Goal: Transaction & Acquisition: Purchase product/service

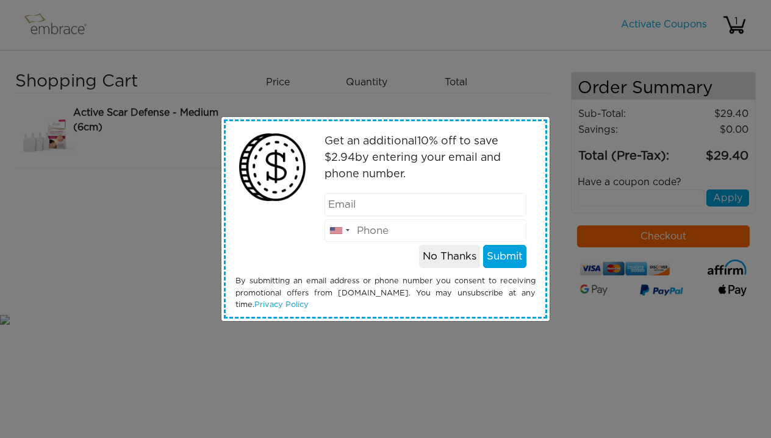
click at [458, 259] on button "No Thanks" at bounding box center [449, 256] width 61 height 23
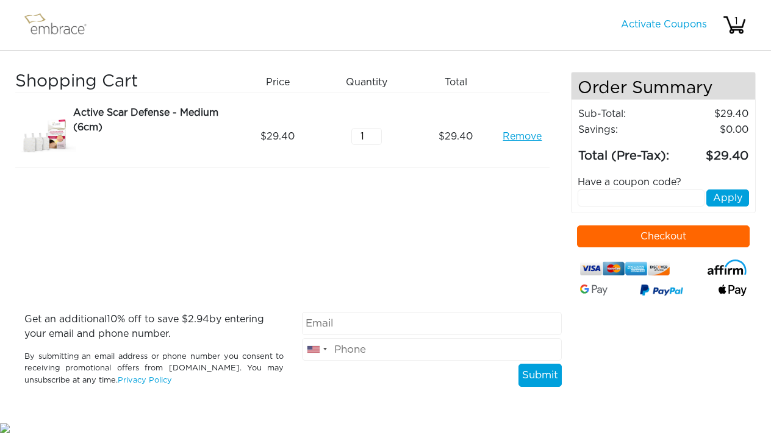
click at [707, 248] on button "Checkout" at bounding box center [663, 237] width 173 height 22
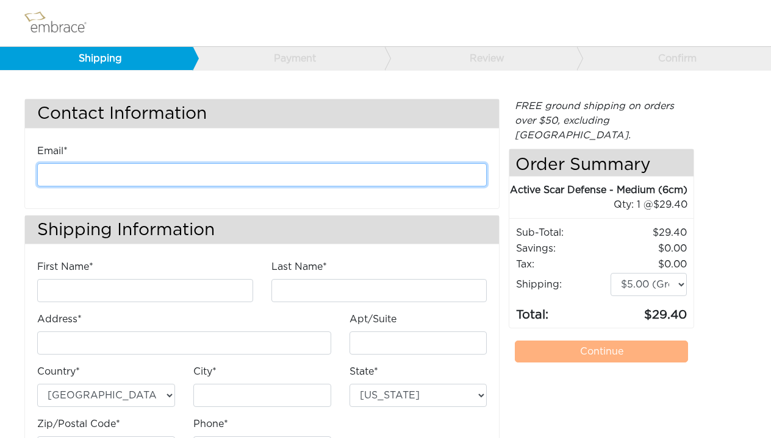
type input "abvandyke@hotmail.com"
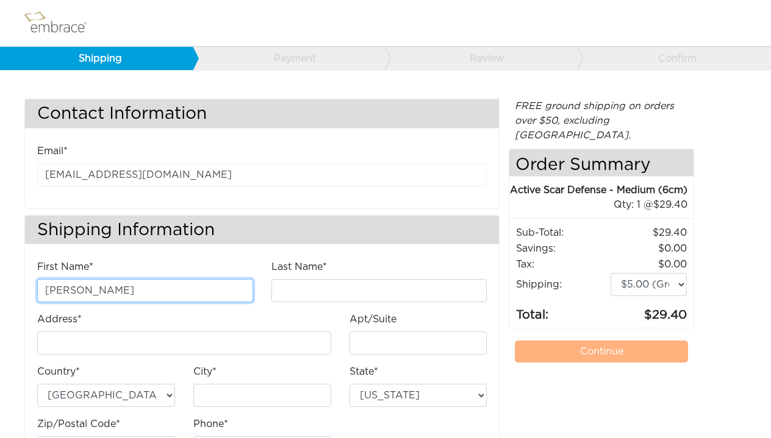
type input "Alison"
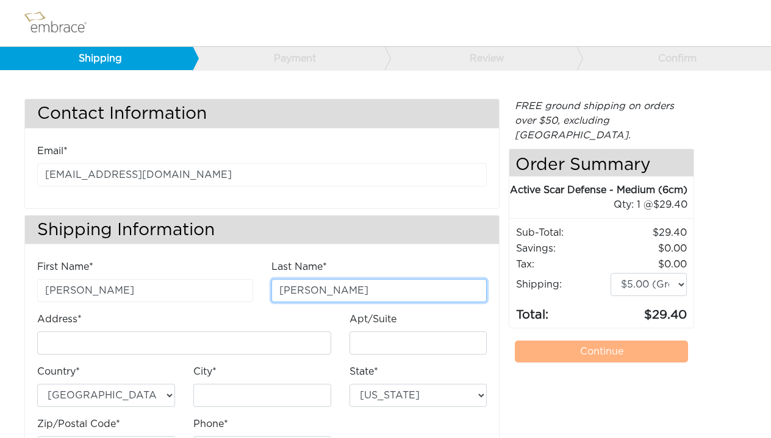
type input "Van Dyke"
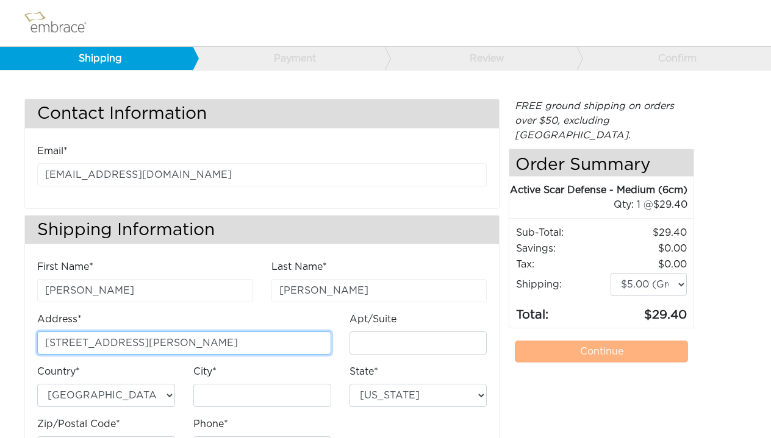
type input "35 Vasilakos Way"
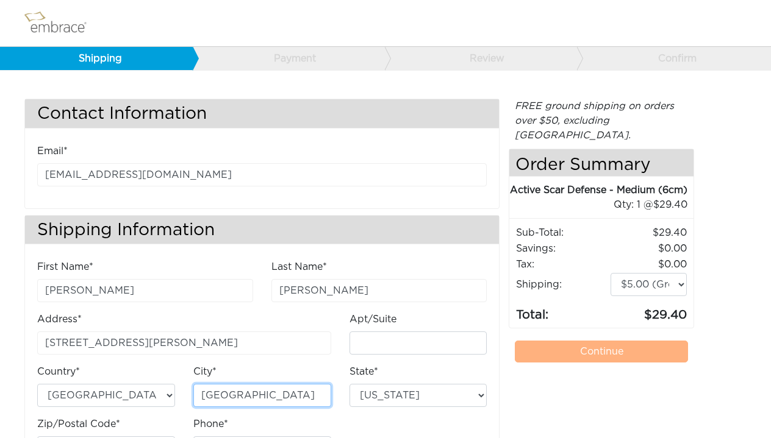
type input "Menlo Park"
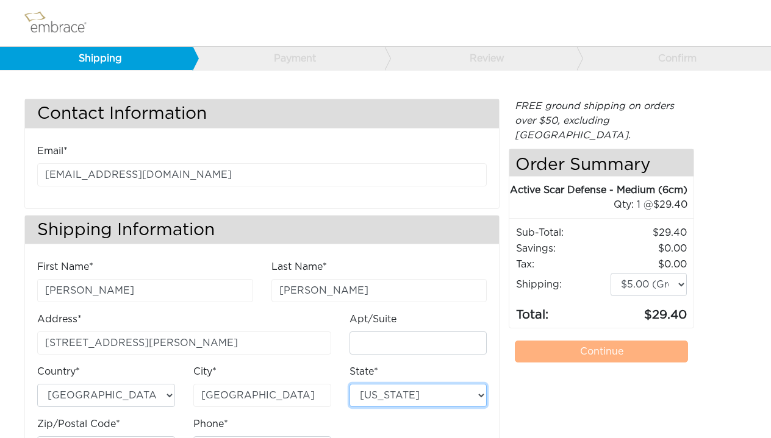
select select "CA"
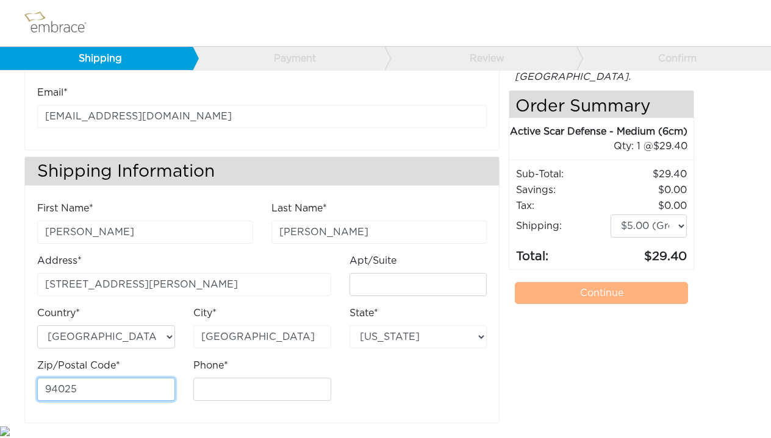
scroll to position [58, 0]
type input "94025"
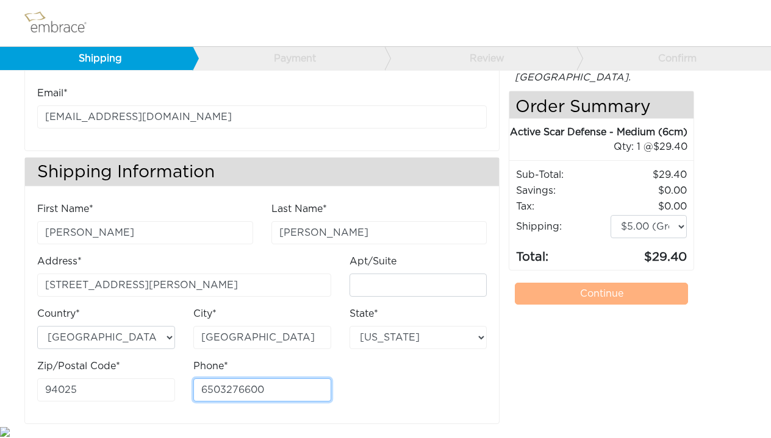
type input "6503276600"
click at [623, 348] on div "FREE ground shipping on orders over $50, excluding Australia. Any applicable im…" at bounding box center [600, 233] width 185 height 384
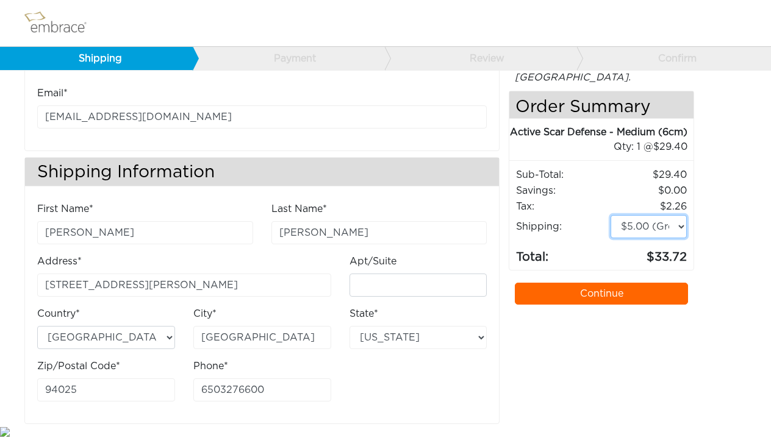
select select "4"
click at [621, 291] on link "Continue" at bounding box center [601, 294] width 173 height 22
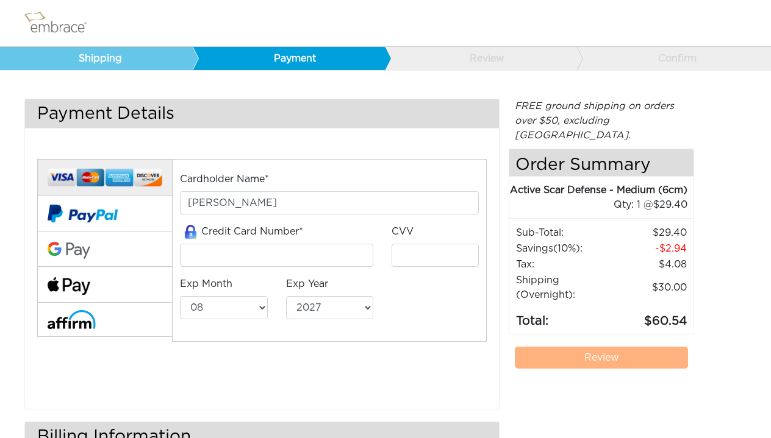
select select "8"
select select "2027"
click at [269, 264] on input "tel" at bounding box center [276, 255] width 193 height 23
type input "[CREDIT_CARD_NUMBER]"
type input "4020"
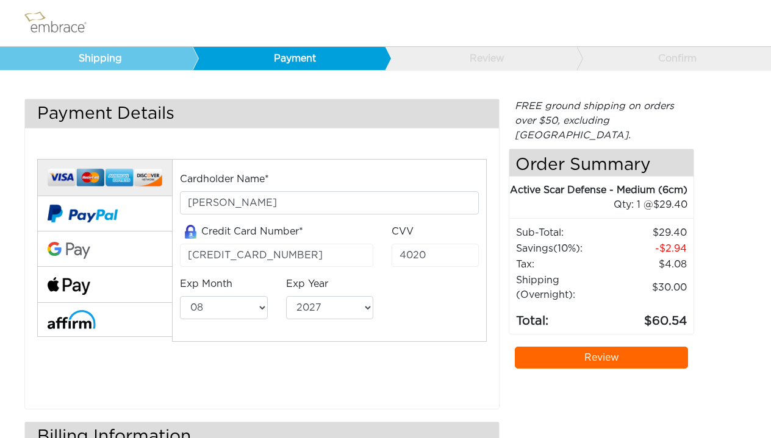
click at [85, 54] on link "Shipping" at bounding box center [96, 58] width 193 height 23
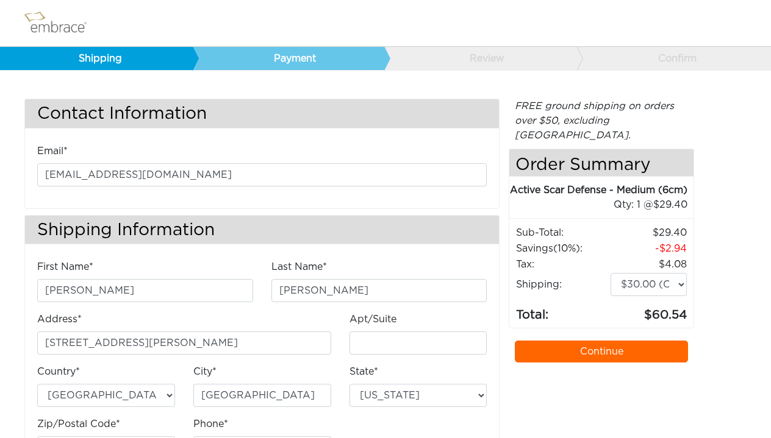
select select "CA"
select select "3"
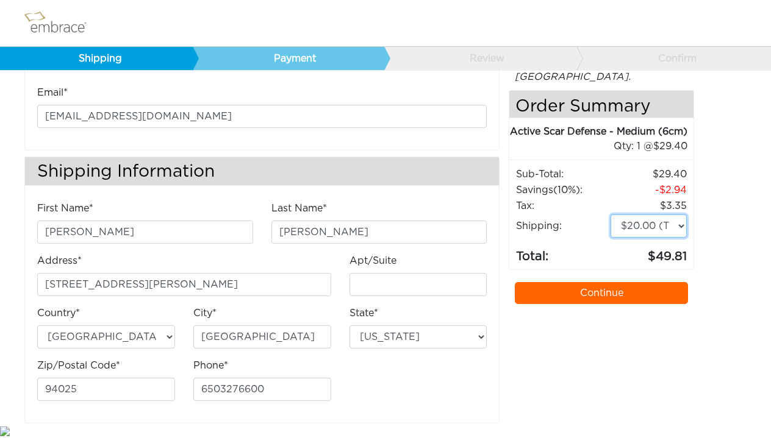
scroll to position [58, 0]
click at [627, 292] on link "Continue" at bounding box center [601, 294] width 173 height 22
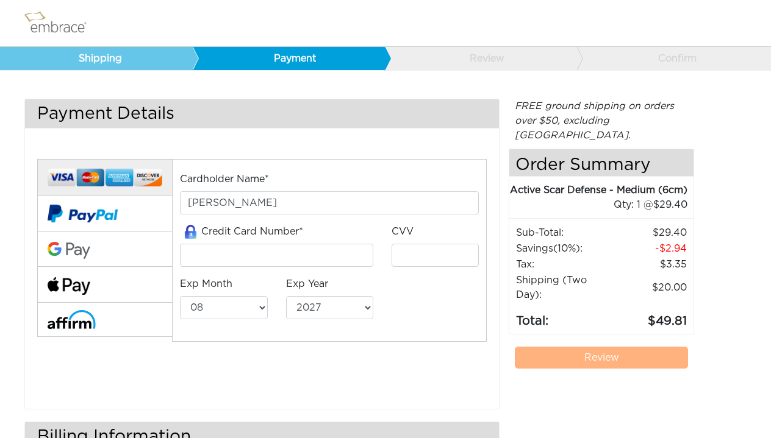
select select "8"
select select "2027"
click at [316, 257] on input "tel" at bounding box center [276, 255] width 193 height 23
type input "[CREDIT_CARD_NUMBER]"
type input "4020"
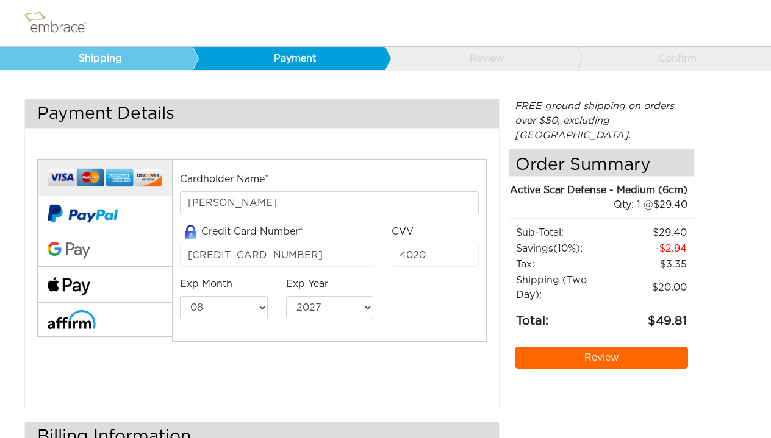
click at [607, 360] on link "Review" at bounding box center [601, 358] width 173 height 22
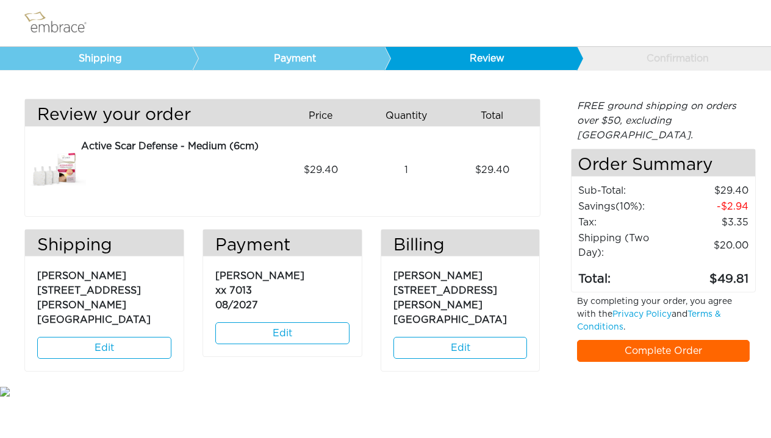
click at [635, 340] on link "Complete Order" at bounding box center [663, 351] width 173 height 22
